Goal: Task Accomplishment & Management: Manage account settings

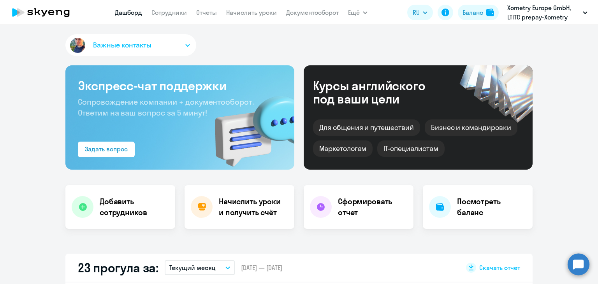
select select "30"
click at [237, 14] on link "Начислить уроки" at bounding box center [251, 13] width 51 height 8
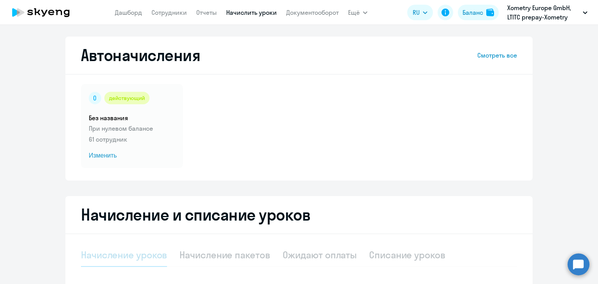
scroll to position [138, 0]
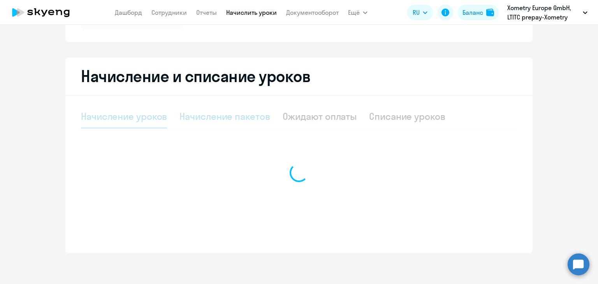
select select "10"
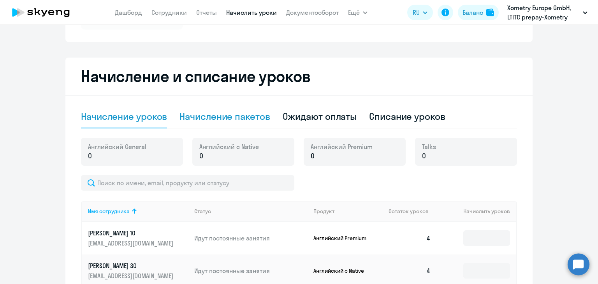
click at [238, 117] on div "Начисление пакетов" at bounding box center [224, 116] width 90 height 12
select select "10"
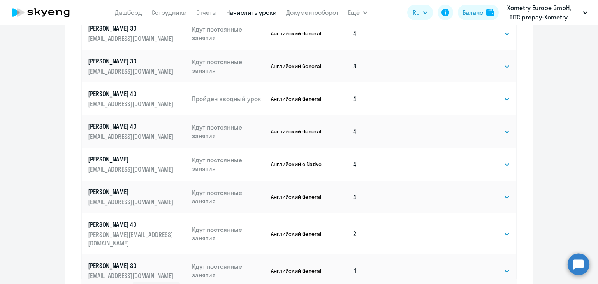
scroll to position [500, 0]
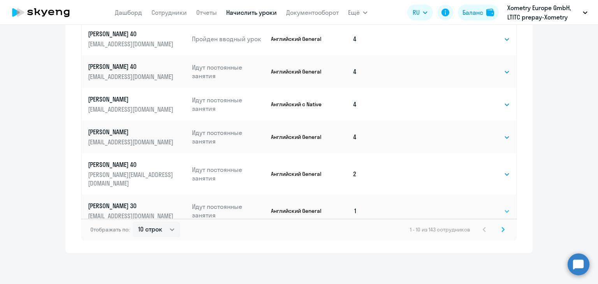
click at [503, 207] on select "Выбрать 4 8 16 32 64" at bounding box center [494, 211] width 32 height 9
select select "4"
click at [478, 207] on select "Выбрать 4 8 16 32 64" at bounding box center [494, 211] width 32 height 9
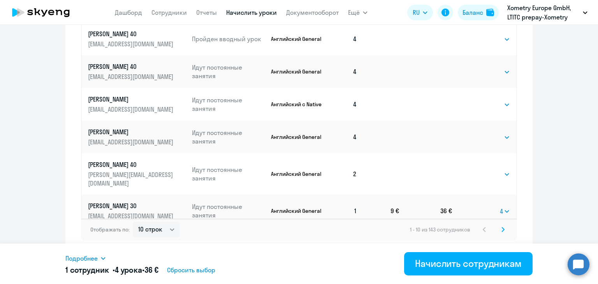
click at [502, 231] on svg-icon at bounding box center [502, 229] width 9 height 9
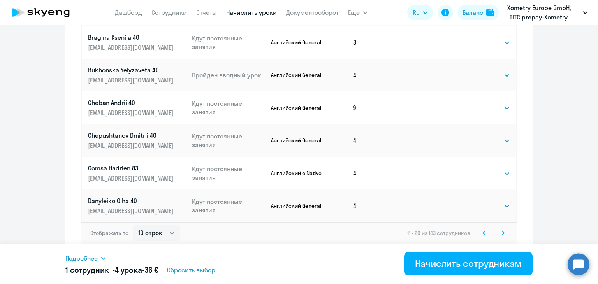
scroll to position [498, 0]
click at [501, 231] on svg-icon at bounding box center [502, 231] width 9 height 9
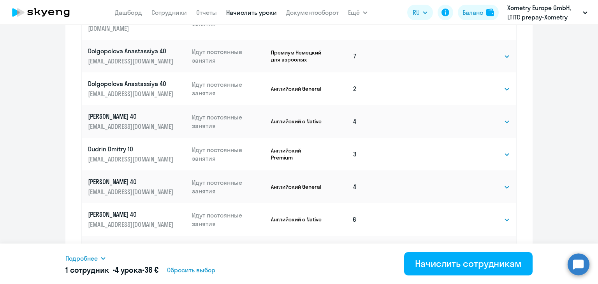
scroll to position [500, 0]
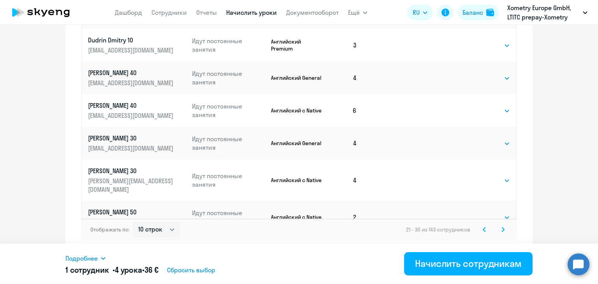
click at [503, 228] on svg-icon at bounding box center [502, 229] width 9 height 9
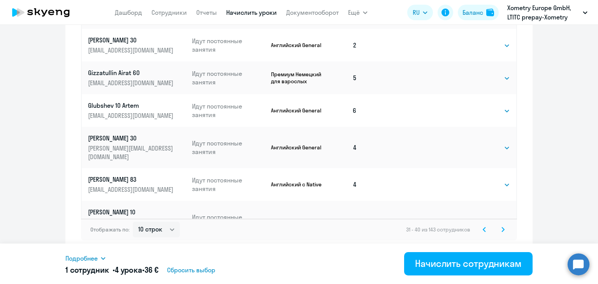
click at [501, 231] on icon at bounding box center [502, 229] width 3 height 5
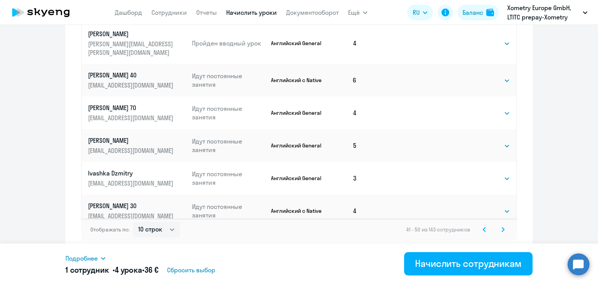
click at [498, 231] on svg-icon at bounding box center [502, 229] width 9 height 9
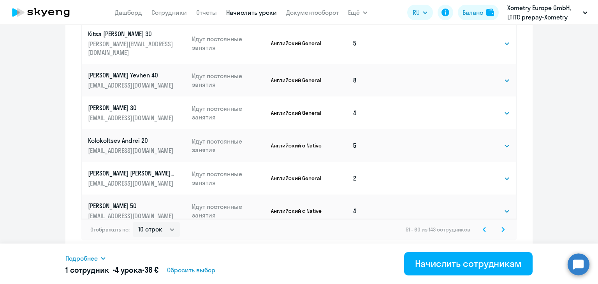
click at [502, 228] on svg-icon at bounding box center [502, 229] width 9 height 9
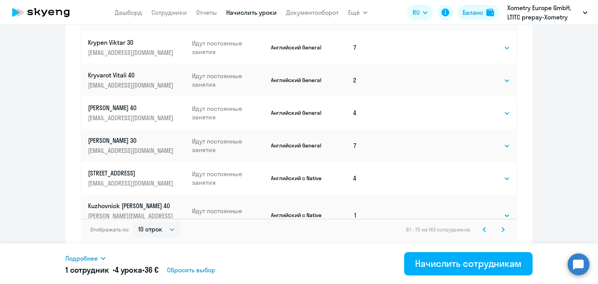
click at [498, 229] on svg-icon at bounding box center [502, 229] width 9 height 9
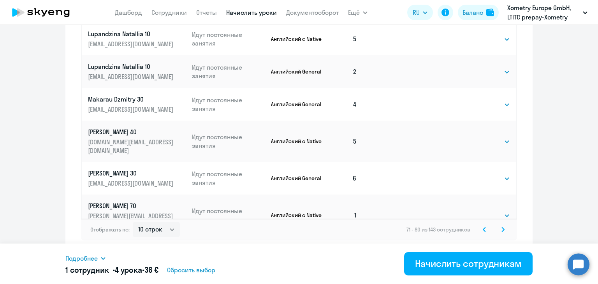
click at [503, 232] on svg-icon at bounding box center [502, 229] width 9 height 9
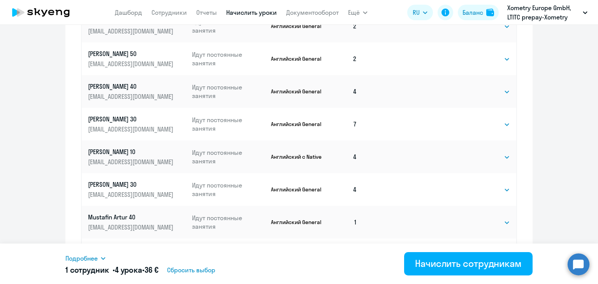
scroll to position [415, 0]
click at [478, 222] on select "Выбрать 4 8 16 32 64" at bounding box center [494, 221] width 32 height 9
select select "4"
click at [478, 217] on select "Выбрать 4 8 16 32 64" at bounding box center [494, 221] width 32 height 9
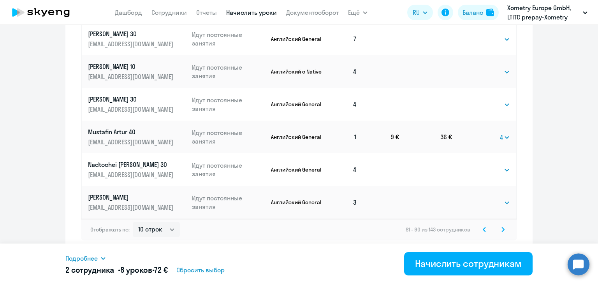
click at [501, 231] on icon at bounding box center [502, 229] width 3 height 5
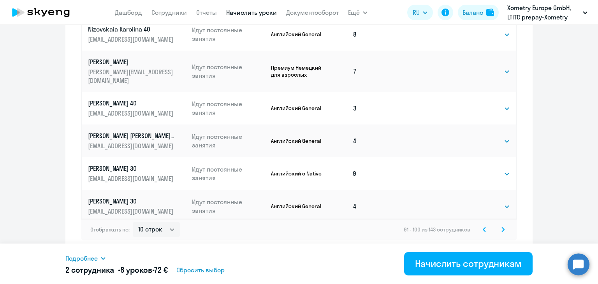
click at [502, 232] on svg-icon at bounding box center [502, 229] width 9 height 9
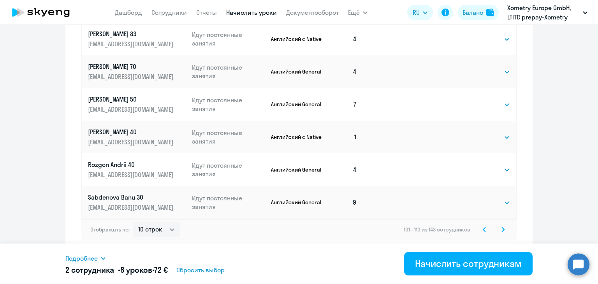
click at [501, 229] on icon at bounding box center [502, 229] width 2 height 4
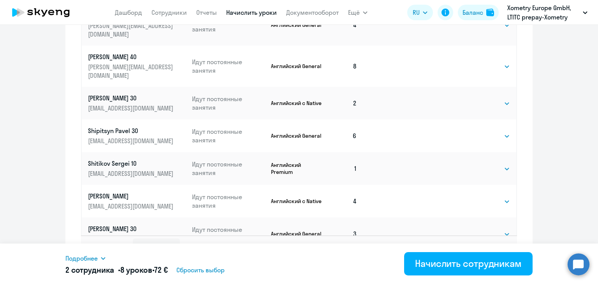
scroll to position [0, 0]
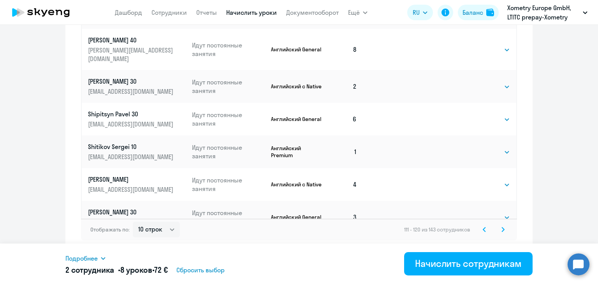
click at [501, 229] on icon at bounding box center [502, 229] width 3 height 5
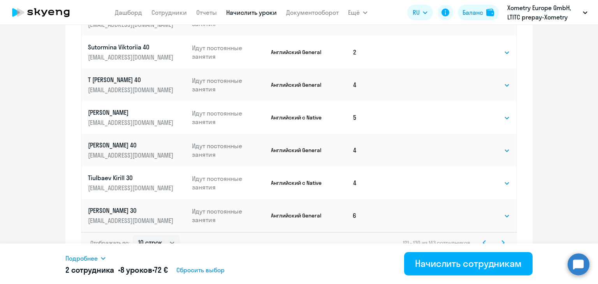
scroll to position [500, 0]
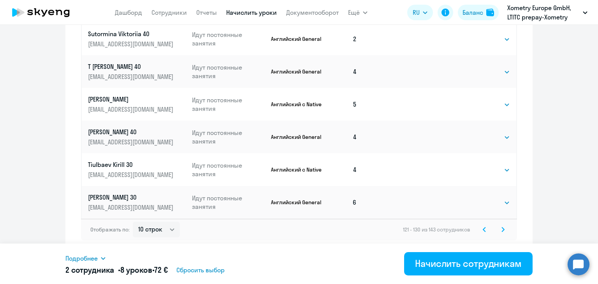
click at [501, 231] on icon at bounding box center [502, 229] width 3 height 5
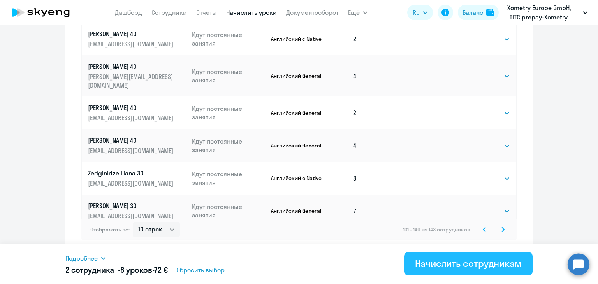
click at [461, 260] on div "Начислить сотрудникам" at bounding box center [468, 263] width 107 height 12
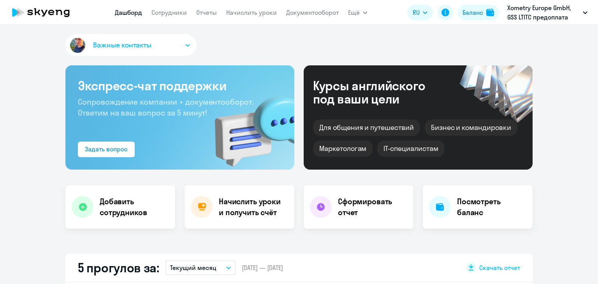
select select "30"
click at [243, 14] on link "Начислить уроки" at bounding box center [251, 13] width 51 height 8
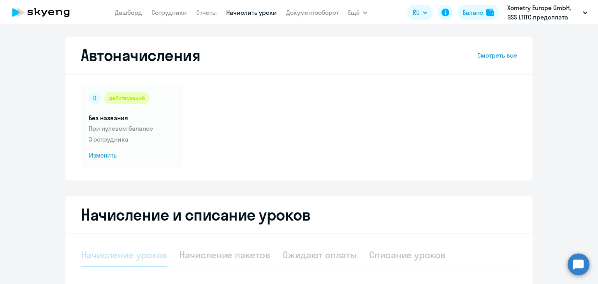
select select "10"
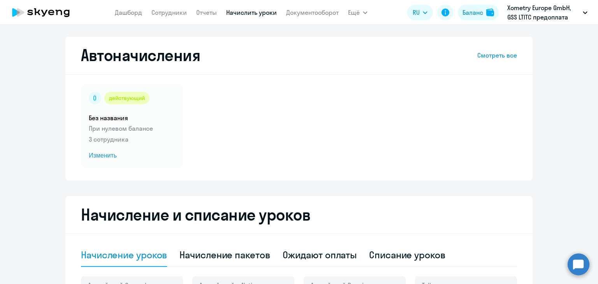
scroll to position [157, 0]
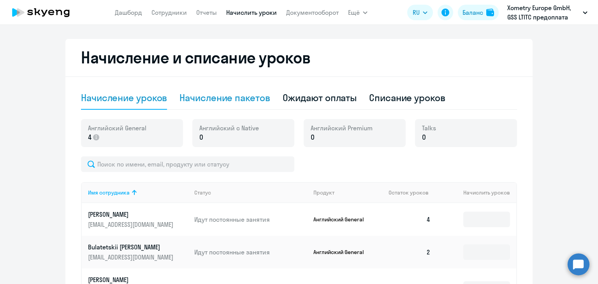
click at [218, 96] on div "Начисление пакетов" at bounding box center [224, 97] width 90 height 12
select select "10"
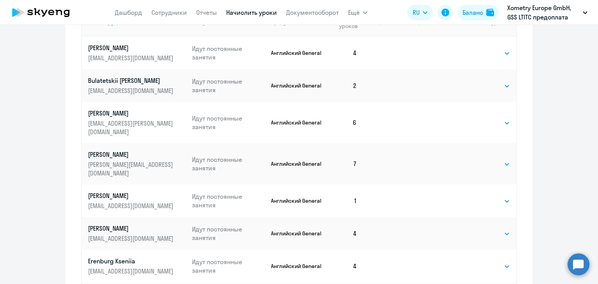
scroll to position [357, 0]
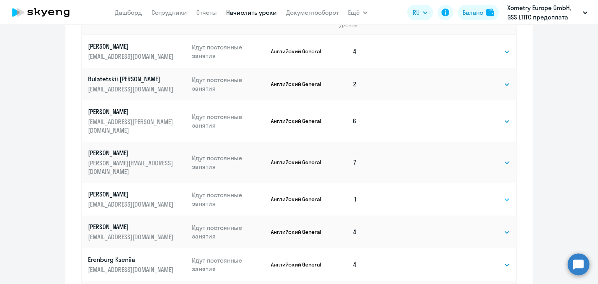
click at [486, 195] on select "Выбрать 4 8 16 32 64" at bounding box center [494, 199] width 32 height 9
select select "4"
click at [478, 195] on select "Выбрать 4 8 16 32 64" at bounding box center [494, 199] width 32 height 9
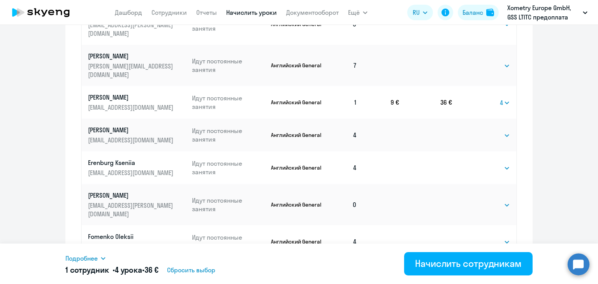
scroll to position [489, 0]
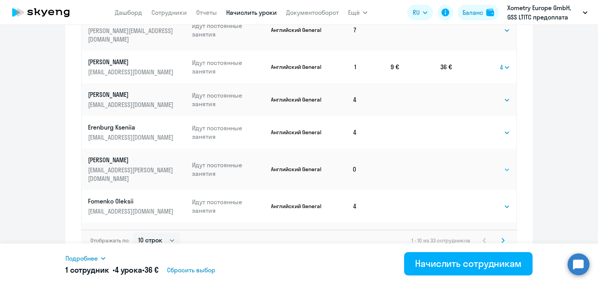
click at [492, 165] on select "Выбрать 4 8 16 32 64" at bounding box center [494, 169] width 32 height 9
select select "4"
click at [478, 165] on select "Выбрать 4 8 16 32 64" at bounding box center [494, 169] width 32 height 9
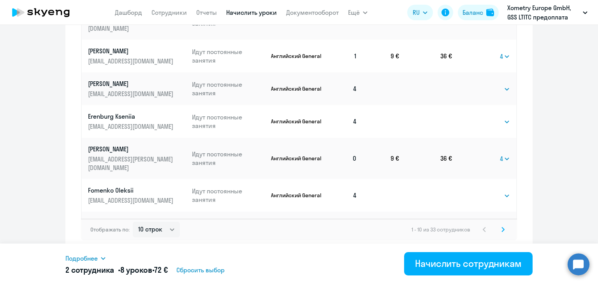
click at [506, 228] on div "Отображать по: 10 строк 30 строк 50 строк 1 - 10 из 33 сотрудников" at bounding box center [299, 230] width 436 height 22
click at [501, 229] on svg-icon at bounding box center [502, 229] width 9 height 9
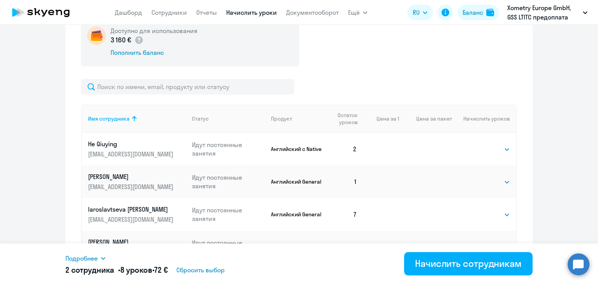
scroll to position [260, 0]
click at [493, 180] on select "Выбрать 4 8 16 32 64" at bounding box center [494, 181] width 32 height 9
select select "4"
click at [478, 177] on select "Выбрать 4 8 16 32 64" at bounding box center [494, 181] width 32 height 9
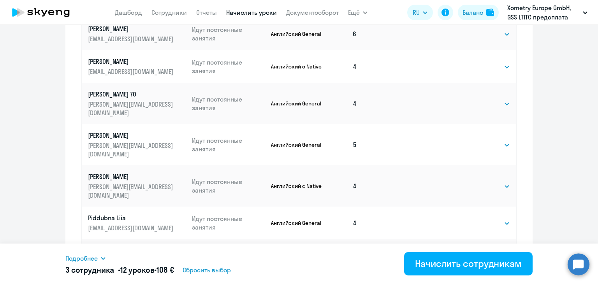
scroll to position [500, 0]
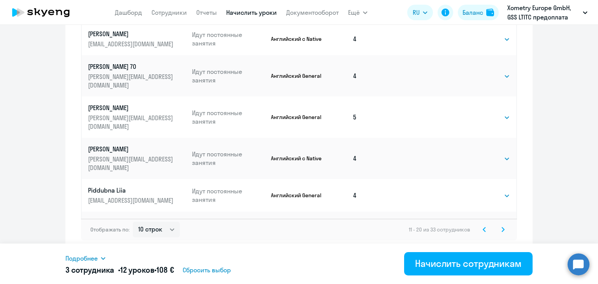
click at [489, 224] on select "Выбрать 4 8 16 32 64" at bounding box center [494, 228] width 32 height 9
select select "4"
click at [478, 224] on select "Выбрать 4 8 16 32 64" at bounding box center [494, 228] width 32 height 9
click at [501, 231] on icon at bounding box center [502, 229] width 3 height 5
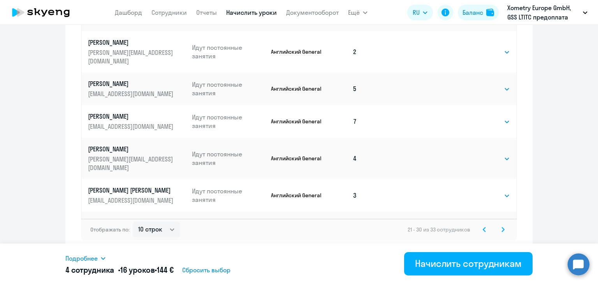
click at [501, 231] on icon at bounding box center [502, 229] width 3 height 5
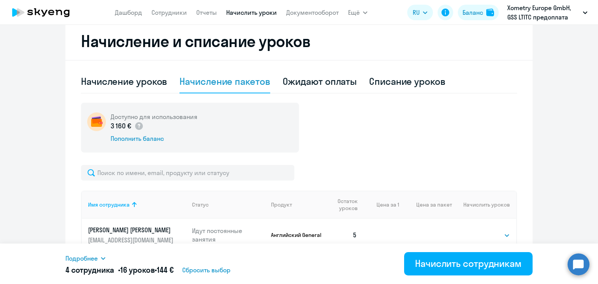
scroll to position [272, 0]
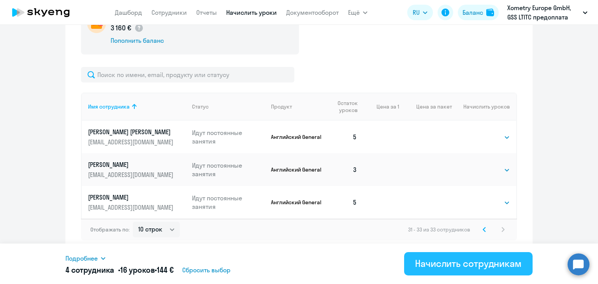
click at [475, 258] on div "Начислить сотрудникам" at bounding box center [468, 263] width 107 height 12
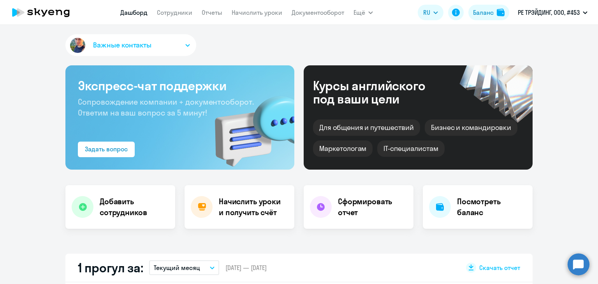
click at [258, 8] on app-menu-item-link "Начислить уроки" at bounding box center [256, 13] width 51 height 10
click at [259, 13] on link "Начислить уроки" at bounding box center [256, 13] width 51 height 8
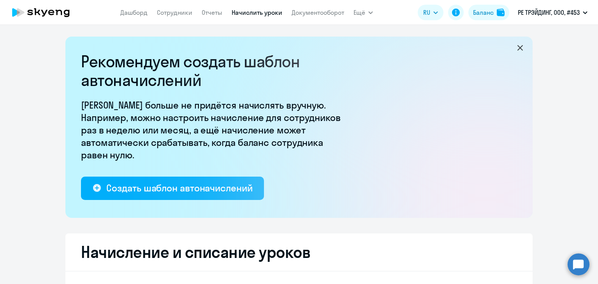
select select "10"
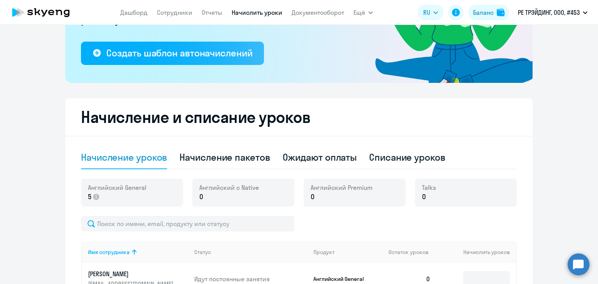
scroll to position [140, 0]
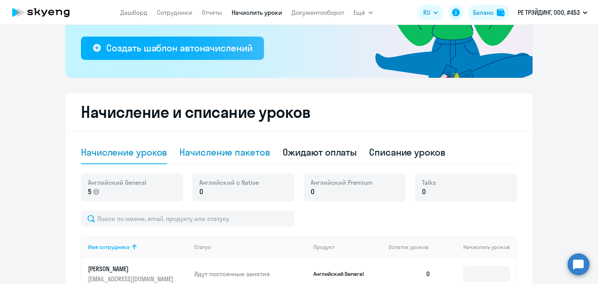
click at [240, 156] on div "Начисление пакетов" at bounding box center [224, 152] width 90 height 12
select select "10"
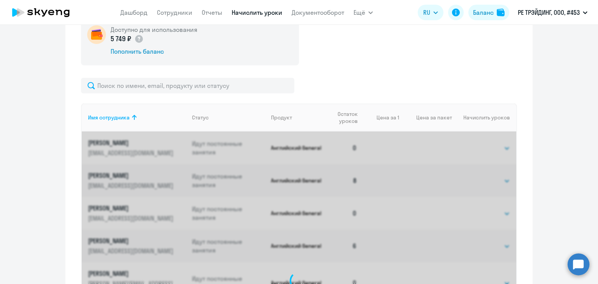
scroll to position [307, 0]
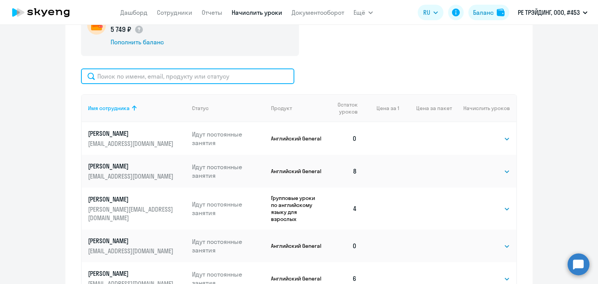
click at [142, 81] on input "text" at bounding box center [187, 76] width 213 height 16
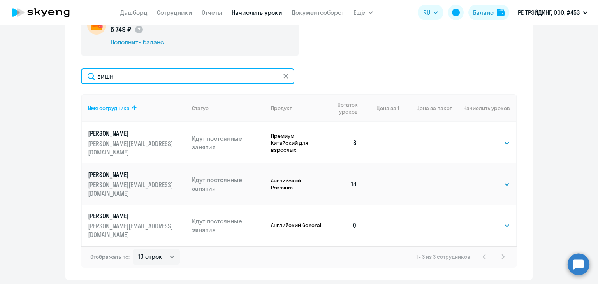
type input "вишн"
